Goal: Navigation & Orientation: Find specific page/section

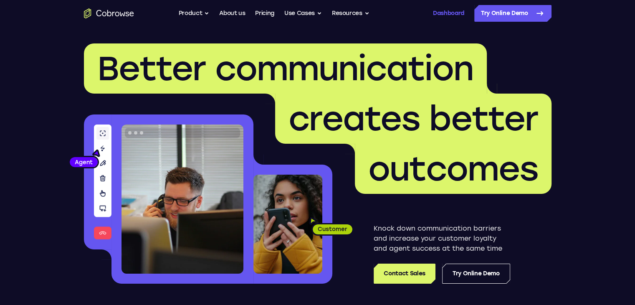
click at [453, 12] on link "Dashboard" at bounding box center [448, 13] width 31 height 17
click at [453, 13] on link "Dashboard" at bounding box center [448, 13] width 31 height 17
